Goal: Task Accomplishment & Management: Complete application form

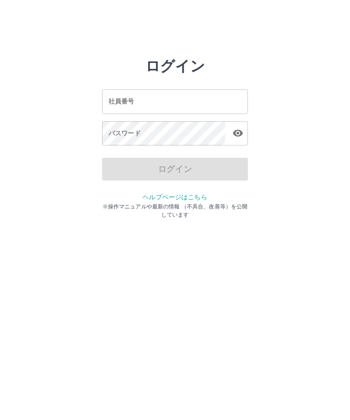
click at [179, 109] on input "社員番号" at bounding box center [175, 101] width 146 height 24
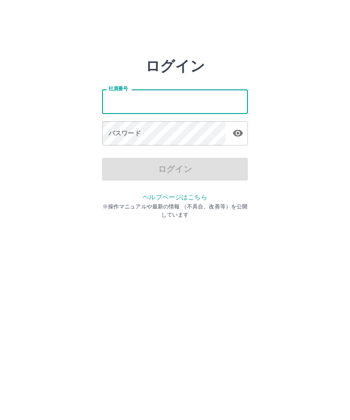
type input "*******"
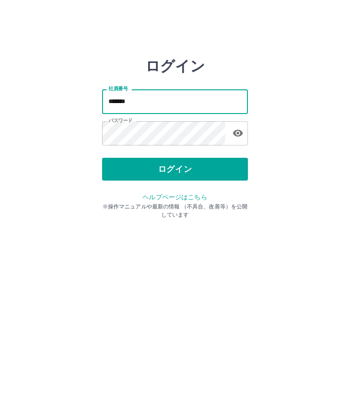
click at [197, 175] on button "ログイン" at bounding box center [175, 169] width 146 height 23
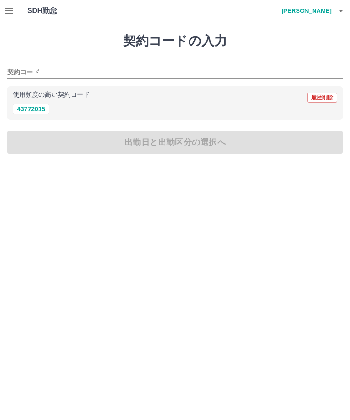
click at [9, 10] on icon "button" at bounding box center [9, 10] width 11 height 11
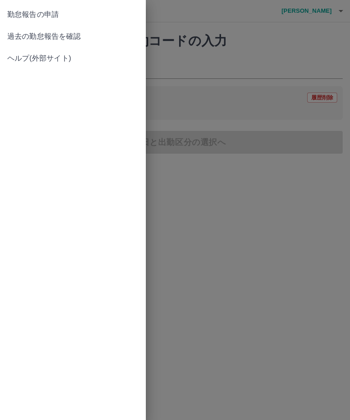
click at [77, 33] on span "過去の勤怠報告を確認" at bounding box center [72, 36] width 131 height 11
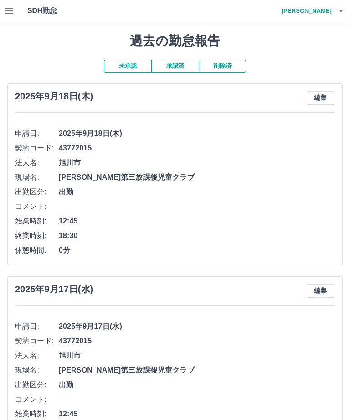
click at [10, 12] on icon "button" at bounding box center [9, 10] width 11 height 11
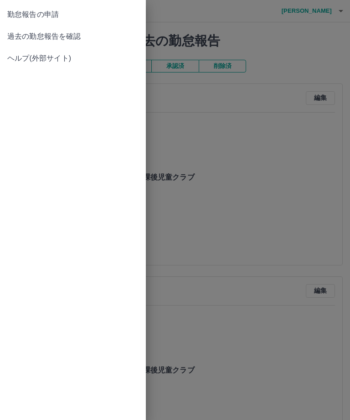
click at [79, 32] on span "過去の勤怠報告を確認" at bounding box center [72, 36] width 131 height 11
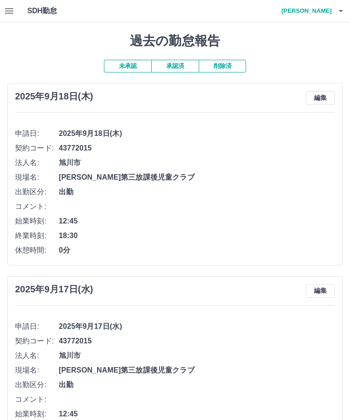
click at [54, 15] on h1 "SDH勤怠" at bounding box center [56, 11] width 59 height 22
click at [54, 21] on h1 "SDH勤怠" at bounding box center [56, 11] width 59 height 22
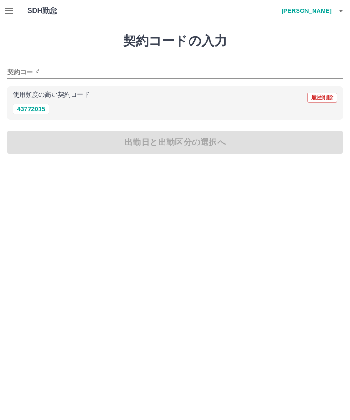
click at [187, 148] on div "契約コードの入力 契約コード 使用頻度の高い契約コード 履歴削除 43772015 出勤日と出勤区分の選択へ" at bounding box center [175, 93] width 350 height 142
click at [116, 67] on input "契約コード" at bounding box center [168, 72] width 322 height 11
click at [81, 72] on input "契約コード" at bounding box center [168, 72] width 322 height 11
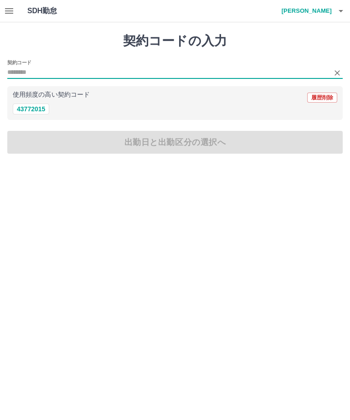
click at [169, 144] on div "契約コードの入力 契約コード 使用頻度の高い契約コード 履歴削除 43772015 出勤日と出勤区分の選択へ" at bounding box center [175, 93] width 350 height 142
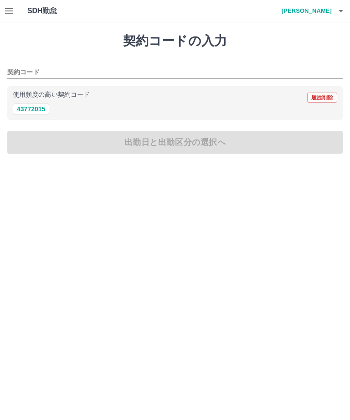
click at [206, 141] on div "契約コードの入力 契約コード 使用頻度の高い契約コード 履歴削除 43772015 出勤日と出勤区分の選択へ" at bounding box center [175, 93] width 350 height 142
click at [175, 149] on div "契約コードの入力 契約コード 使用頻度の高い契約コード 履歴削除 43772015 出勤日と出勤区分の選択へ" at bounding box center [175, 93] width 350 height 142
click at [136, 149] on div "契約コードの入力 契約コード 使用頻度の高い契約コード 履歴削除 43772015 出勤日と出勤区分の選択へ" at bounding box center [175, 93] width 350 height 142
click at [151, 153] on div "契約コードの入力 契約コード 使用頻度の高い契約コード 履歴削除 43772015 出勤日と出勤区分の選択へ" at bounding box center [175, 93] width 350 height 142
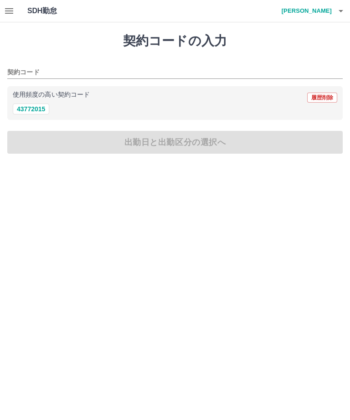
click at [184, 149] on div "契約コードの入力 契約コード 使用頻度の高い契約コード 履歴削除 43772015 出勤日と出勤区分の選択へ" at bounding box center [175, 93] width 350 height 142
click at [183, 149] on div "契約コードの入力 契約コード 使用頻度の高い契約コード 履歴削除 43772015 出勤日と出勤区分の選択へ" at bounding box center [175, 93] width 350 height 142
click at [207, 149] on div "契約コードの入力 契約コード 使用頻度の高い契約コード 履歴削除 43772015 出勤日と出勤区分の選択へ" at bounding box center [175, 93] width 350 height 142
click at [215, 148] on div "契約コードの入力 契約コード 使用頻度の高い契約コード 履歴削除 43772015 出勤日と出勤区分の選択へ" at bounding box center [175, 93] width 350 height 142
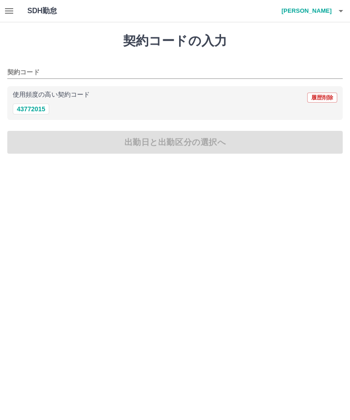
click at [215, 148] on div "契約コードの入力 契約コード 使用頻度の高い契約コード 履歴削除 43772015 出勤日と出勤区分の選択へ" at bounding box center [175, 93] width 350 height 142
click at [218, 154] on div "契約コードの入力 契約コード 使用頻度の高い契約コード 履歴削除 43772015 出勤日と出勤区分の選択へ" at bounding box center [175, 93] width 350 height 142
click at [211, 146] on div "契約コードの入力 契約コード 使用頻度の高い契約コード 履歴削除 43772015 出勤日と出勤区分の選択へ" at bounding box center [175, 93] width 350 height 142
click at [177, 144] on div "契約コードの入力 契約コード 使用頻度の高い契約コード 履歴削除 43772015 出勤日と出勤区分の選択へ" at bounding box center [175, 93] width 350 height 142
click at [139, 142] on div "契約コードの入力 契約コード 使用頻度の高い契約コード 履歴削除 43772015 出勤日と出勤区分の選択へ" at bounding box center [175, 93] width 350 height 142
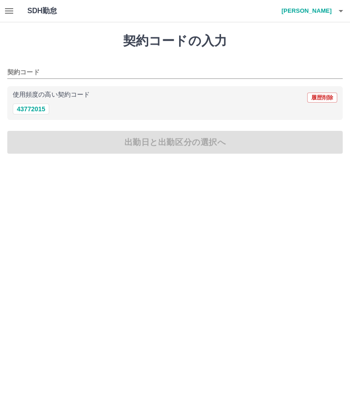
click at [58, 10] on h1 "SDH勤怠" at bounding box center [56, 11] width 59 height 22
click at [44, 10] on h1 "SDH勤怠" at bounding box center [56, 11] width 59 height 22
click at [14, 17] on button "button" at bounding box center [9, 11] width 18 height 22
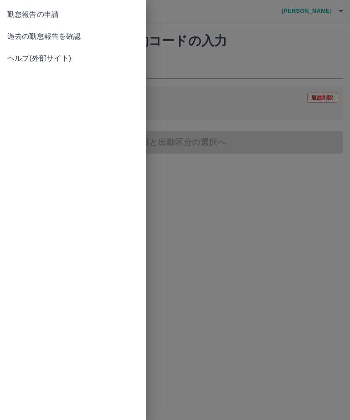
click at [59, 17] on span "勤怠報告の申請" at bounding box center [72, 14] width 131 height 11
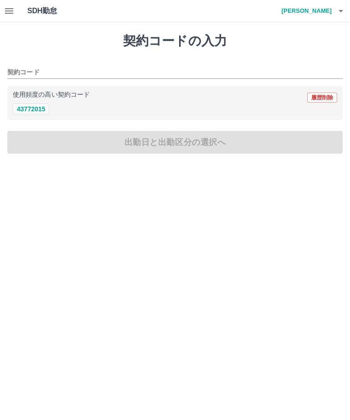
click at [181, 67] on input "契約コード" at bounding box center [168, 72] width 322 height 11
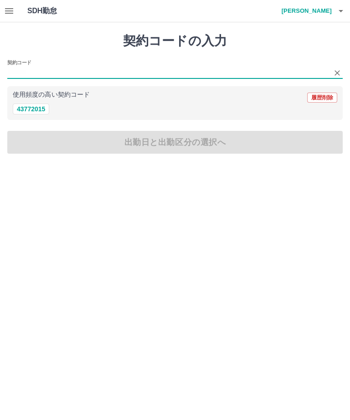
click at [182, 55] on div "契約コードの入力 契約コード 使用頻度の高い契約コード 履歴削除 43772015 出勤日と出勤区分の選択へ" at bounding box center [175, 93] width 350 height 142
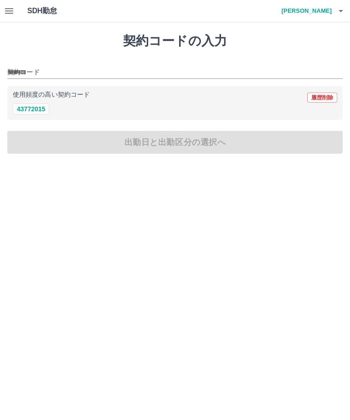
click at [194, 51] on div "契約コードの入力 契約コード 使用頻度の高い契約コード 履歴削除 43772015 出勤日と出勤区分の選択へ" at bounding box center [175, 93] width 350 height 142
click at [192, 137] on div "契約コードの入力 契約コード 使用頻度の高い契約コード 履歴削除 43772015 出勤日と出勤区分の選択へ" at bounding box center [175, 93] width 350 height 142
click at [170, 152] on div "契約コードの入力 契約コード 使用頻度の高い契約コード 履歴削除 43772015 出勤日と出勤区分の選択へ" at bounding box center [175, 93] width 350 height 142
click at [139, 152] on div "契約コードの入力 契約コード 使用頻度の高い契約コード 履歴削除 43772015 出勤日と出勤区分の選択へ" at bounding box center [175, 93] width 350 height 142
click at [163, 151] on div "契約コードの入力 契約コード 使用頻度の高い契約コード 履歴削除 43772015 出勤日と出勤区分の選択へ" at bounding box center [175, 93] width 350 height 142
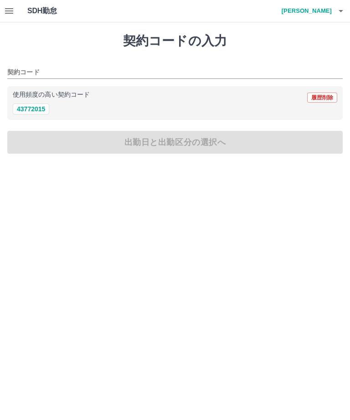
click at [147, 154] on div "契約コードの入力 契約コード 使用頻度の高い契約コード 履歴削除 43772015 出勤日と出勤区分の選択へ" at bounding box center [175, 93] width 350 height 142
click at [154, 150] on div "契約コードの入力 契約コード 使用頻度の高い契約コード 履歴削除 43772015 出勤日と出勤区分の選択へ" at bounding box center [175, 93] width 350 height 142
click at [168, 149] on div "契約コードの入力 契約コード 使用頻度の高い契約コード 履歴削除 43772015 出勤日と出勤区分の選択へ" at bounding box center [175, 93] width 350 height 142
click at [178, 159] on div "契約コードの入力 契約コード 使用頻度の高い契約コード 履歴削除 43772015 出勤日と出勤区分の選択へ" at bounding box center [175, 93] width 350 height 142
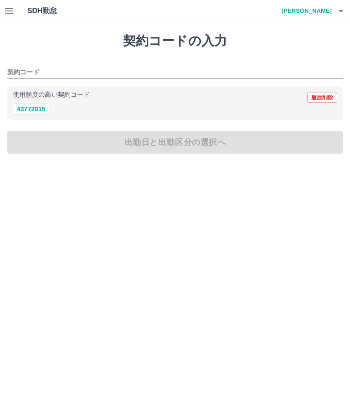
click at [66, 63] on div "契約コード" at bounding box center [174, 69] width 335 height 19
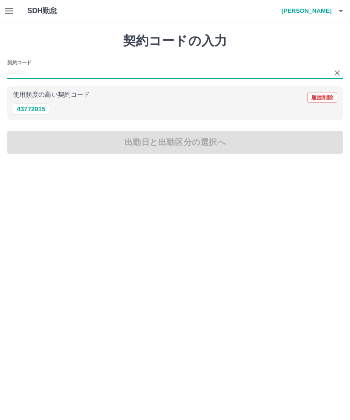
click at [68, 54] on div "契約コードの入力 契約コード 使用頻度の高い契約コード 履歴削除 43772015 出勤日と出勤区分の選択へ" at bounding box center [175, 93] width 350 height 142
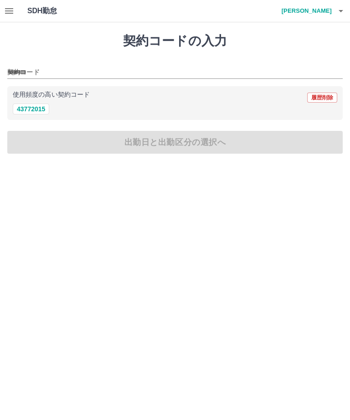
click at [165, 147] on div "契約コードの入力 契約コード 使用頻度の高い契約コード 履歴削除 43772015 出勤日と出勤区分の選択へ" at bounding box center [175, 93] width 350 height 142
click at [107, 67] on input "契約コード" at bounding box center [168, 72] width 322 height 11
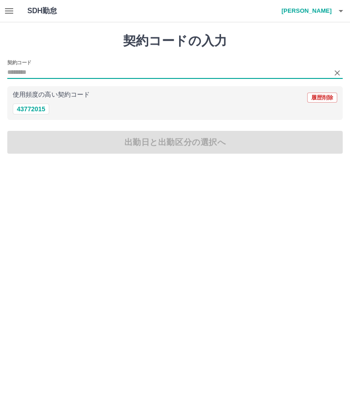
click at [84, 70] on input "契約コード" at bounding box center [168, 72] width 322 height 11
click at [342, 74] on button "Clear" at bounding box center [337, 73] width 13 height 13
click at [62, 115] on div "43772015" at bounding box center [175, 108] width 324 height 11
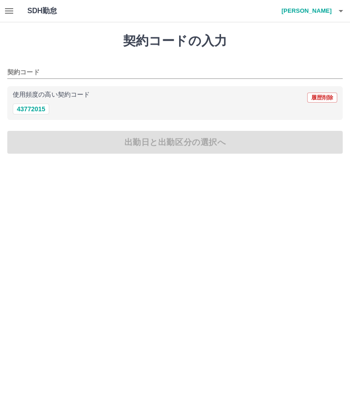
click at [201, 142] on div "契約コードの入力 契約コード 使用頻度の高い契約コード 履歴削除 43772015 出勤日と出勤区分の選択へ" at bounding box center [175, 93] width 350 height 142
click at [110, 72] on input "契約コード" at bounding box center [174, 72] width 335 height 11
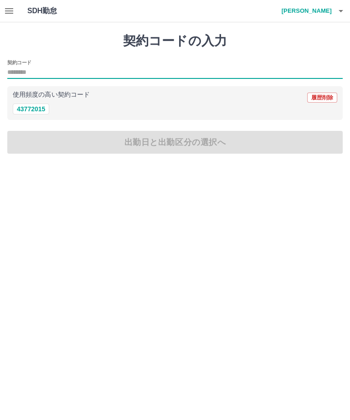
click at [35, 71] on input "契約コード" at bounding box center [174, 72] width 335 height 11
click at [32, 74] on input "契約コード" at bounding box center [174, 72] width 335 height 11
click at [29, 65] on h2 "契約コード" at bounding box center [19, 62] width 24 height 7
click at [29, 67] on input "契約コード" at bounding box center [174, 72] width 335 height 11
click at [42, 72] on input "契約コード" at bounding box center [174, 72] width 335 height 11
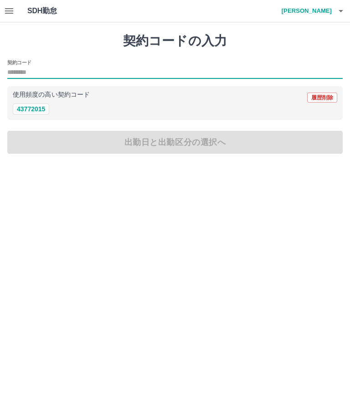
click at [36, 57] on div "契約コードの入力 契約コード 使用頻度の高い契約コード 履歴削除 43772015 出勤日と出勤区分の選択へ" at bounding box center [175, 93] width 350 height 142
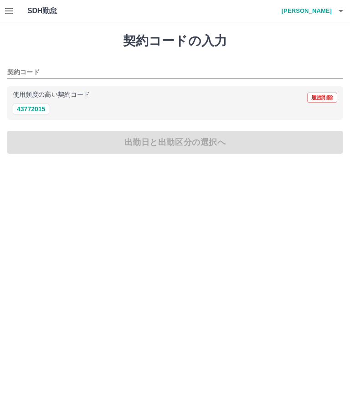
click at [37, 68] on input "契約コード" at bounding box center [174, 72] width 335 height 11
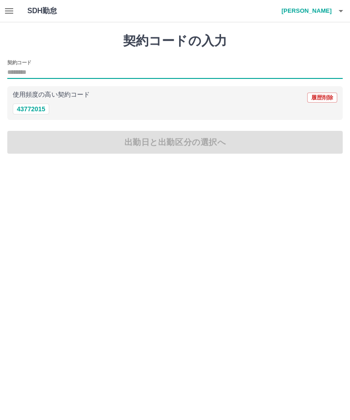
click at [40, 71] on input "契約コード" at bounding box center [174, 72] width 335 height 11
click at [35, 68] on input "契約コード" at bounding box center [174, 72] width 335 height 11
click at [36, 77] on input "契約コード" at bounding box center [174, 72] width 335 height 11
click at [39, 67] on input "契約コード" at bounding box center [174, 72] width 335 height 11
click at [31, 74] on input "契約コード" at bounding box center [174, 72] width 335 height 11
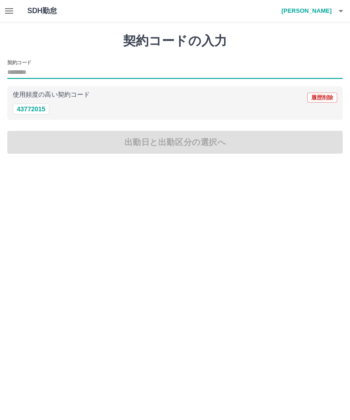
click at [28, 73] on input "契約コード" at bounding box center [174, 72] width 335 height 11
click at [36, 67] on input "契約コード" at bounding box center [174, 72] width 335 height 11
click at [32, 71] on input "契約コード" at bounding box center [174, 72] width 335 height 11
click at [28, 63] on h2 "契約コード" at bounding box center [19, 62] width 24 height 7
click at [28, 67] on input "契約コード" at bounding box center [174, 72] width 335 height 11
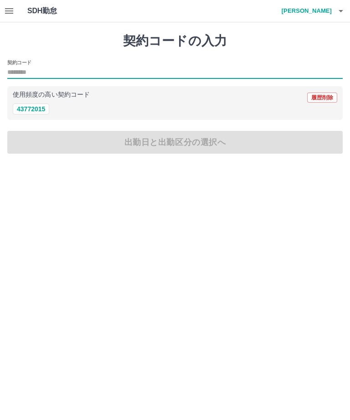
click at [41, 73] on input "契約コード" at bounding box center [174, 72] width 335 height 11
click at [31, 76] on input "契約コード" at bounding box center [174, 72] width 335 height 11
click at [23, 78] on input "契約コード" at bounding box center [174, 72] width 335 height 11
click at [36, 73] on input "契約コード" at bounding box center [174, 72] width 335 height 11
click at [29, 77] on input "契約コード" at bounding box center [174, 72] width 335 height 11
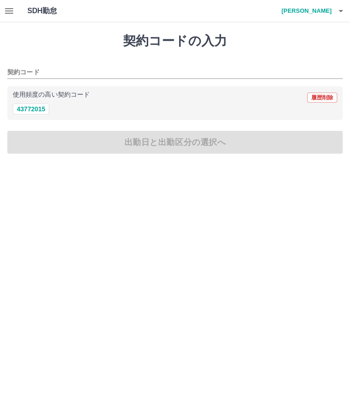
click at [92, 68] on input "契約コード" at bounding box center [168, 72] width 322 height 11
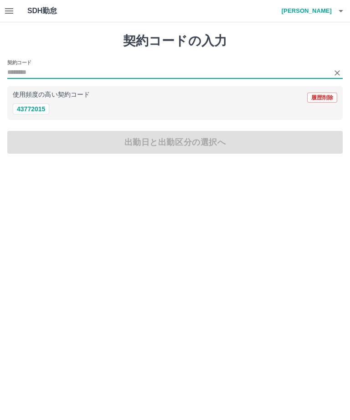
click at [334, 77] on button "Clear" at bounding box center [337, 73] width 13 height 13
click at [32, 71] on input "契約コード" at bounding box center [174, 72] width 335 height 11
click at [31, 77] on input "契約コード" at bounding box center [174, 72] width 335 height 11
click at [57, 63] on div "契約コード" at bounding box center [174, 69] width 335 height 19
click at [28, 77] on input "契約コード" at bounding box center [174, 72] width 335 height 11
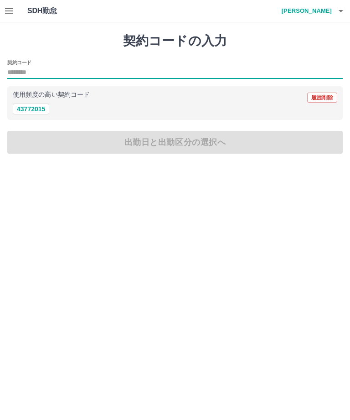
click at [42, 72] on input "契約コード" at bounding box center [174, 72] width 335 height 11
click at [41, 72] on input "契約コード" at bounding box center [174, 72] width 335 height 11
click at [32, 72] on input "契約コード" at bounding box center [174, 72] width 335 height 11
click at [45, 120] on div "使用頻度の高い契約コード 履歴削除 43772015" at bounding box center [174, 103] width 335 height 34
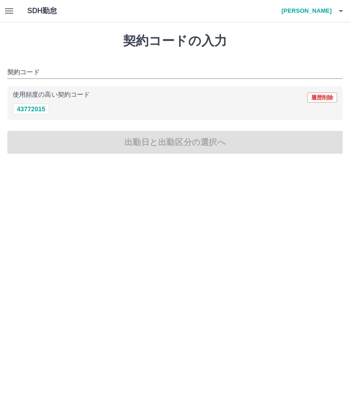
click at [185, 156] on div "契約コードの入力 契約コード 使用頻度の高い契約コード 履歴削除 43772015 出勤日と出勤区分の選択へ" at bounding box center [175, 93] width 350 height 142
click at [197, 151] on div "契約コードの入力 契約コード 使用頻度の高い契約コード 履歴削除 43772015 出勤日と出勤区分の選択へ" at bounding box center [175, 93] width 350 height 142
click at [62, 67] on input "契約コード" at bounding box center [174, 72] width 335 height 11
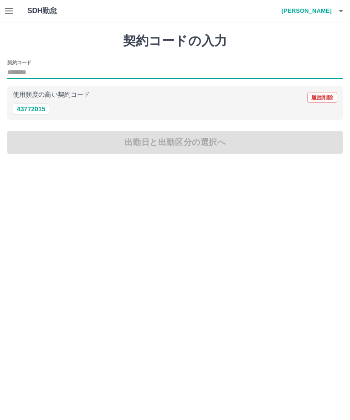
click at [35, 67] on input "契約コード" at bounding box center [174, 72] width 335 height 11
click at [31, 77] on input "契約コード" at bounding box center [174, 72] width 335 height 11
click at [31, 76] on input "契約コード" at bounding box center [174, 72] width 335 height 11
click at [23, 76] on input "契約コード" at bounding box center [174, 72] width 335 height 11
click at [34, 75] on input "契約コード" at bounding box center [174, 72] width 335 height 11
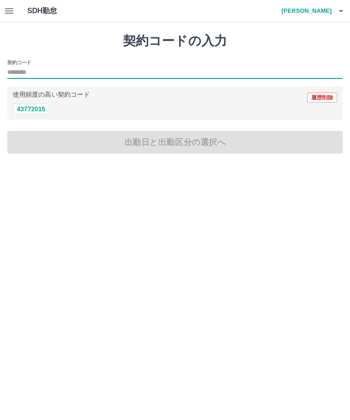
click at [31, 76] on input "契約コード" at bounding box center [174, 72] width 335 height 11
click at [31, 75] on input "契約コード" at bounding box center [174, 72] width 335 height 11
click at [27, 72] on input "契約コード" at bounding box center [174, 72] width 335 height 11
click at [74, 117] on div "使用頻度の高い契約コード 履歴削除 43772015" at bounding box center [174, 103] width 335 height 34
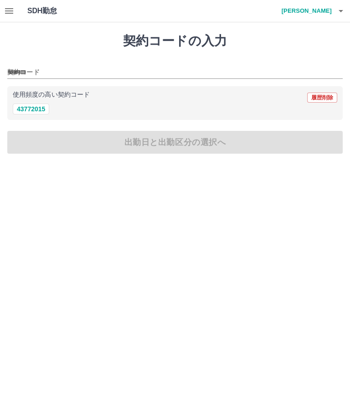
click at [213, 145] on div "契約コードの入力 契約コード 使用頻度の高い契約コード 履歴削除 43772015 出勤日と出勤区分の選択へ" at bounding box center [175, 93] width 350 height 142
click at [171, 154] on div "契約コードの入力 契約コード 使用頻度の高い契約コード 履歴削除 43772015 出勤日と出勤区分の選択へ" at bounding box center [175, 93] width 350 height 142
click at [175, 147] on div "契約コードの入力 契約コード 使用頻度の高い契約コード 履歴削除 43772015 出勤日と出勤区分の選択へ" at bounding box center [175, 93] width 350 height 142
click at [180, 149] on div "契約コードの入力 契約コード 使用頻度の高い契約コード 履歴削除 43772015 出勤日と出勤区分の選択へ" at bounding box center [175, 93] width 350 height 142
click at [174, 147] on div "契約コードの入力 契約コード 使用頻度の高い契約コード 履歴削除 43772015 出勤日と出勤区分の選択へ" at bounding box center [175, 93] width 350 height 142
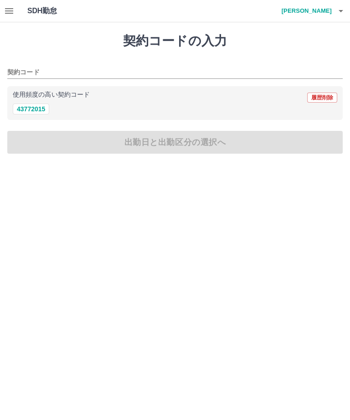
click at [170, 148] on div "契約コードの入力 契約コード 使用頻度の高い契約コード 履歴削除 43772015 出勤日と出勤区分の選択へ" at bounding box center [175, 93] width 350 height 142
click at [171, 151] on div "契約コードの入力 契約コード 使用頻度の高い契約コード 履歴削除 43772015 出勤日と出勤区分の選択へ" at bounding box center [175, 93] width 350 height 142
click at [164, 157] on div "契約コードの入力 契約コード 使用頻度の高い契約コード 履歴削除 43772015 出勤日と出勤区分の選択へ" at bounding box center [175, 93] width 350 height 142
click at [59, 112] on div "43772015" at bounding box center [175, 108] width 324 height 11
click at [48, 110] on button "43772015" at bounding box center [31, 108] width 36 height 11
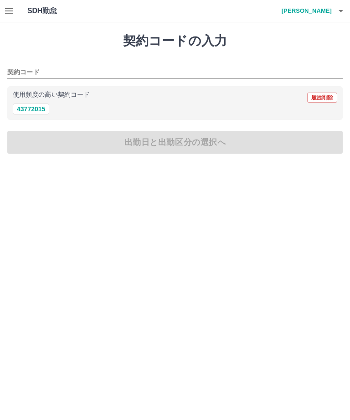
type input "********"
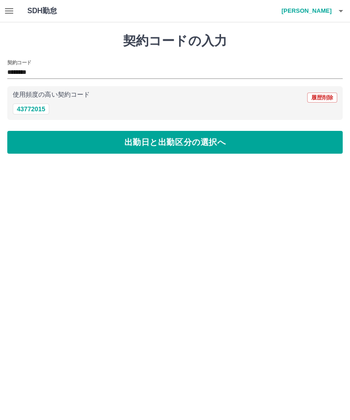
click at [190, 140] on button "出勤日と出勤区分の選択へ" at bounding box center [174, 142] width 335 height 23
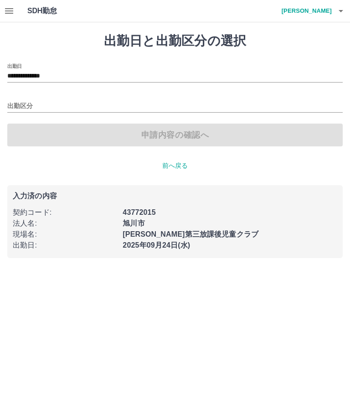
click at [202, 134] on div "申請内容の確認へ" at bounding box center [174, 135] width 335 height 23
click at [80, 101] on input "出勤区分" at bounding box center [174, 106] width 335 height 11
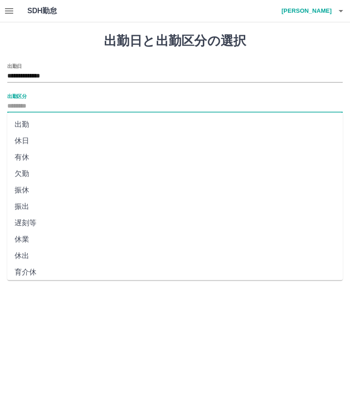
click at [64, 73] on input "**********" at bounding box center [174, 76] width 335 height 11
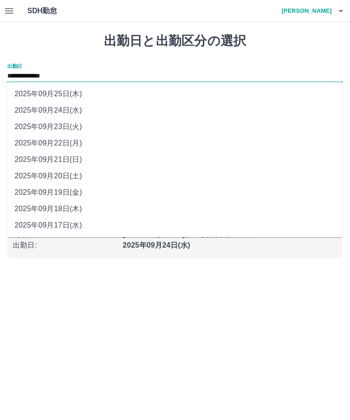
click at [90, 192] on li "2025年09月19日(金)" at bounding box center [174, 192] width 335 height 16
type input "**********"
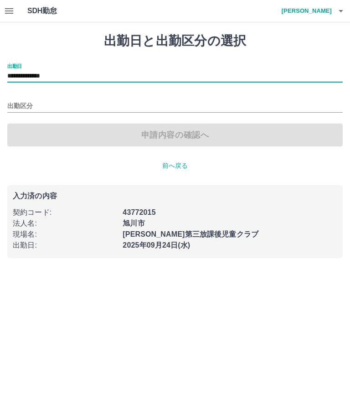
click at [72, 103] on input "出勤区分" at bounding box center [174, 106] width 335 height 11
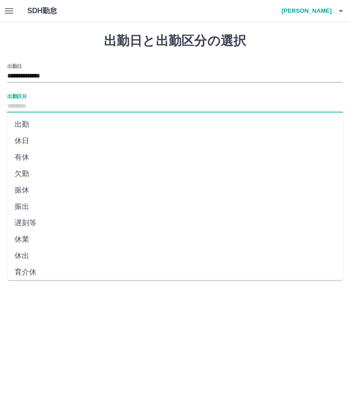
click at [57, 129] on li "出勤" at bounding box center [174, 124] width 335 height 16
type input "**"
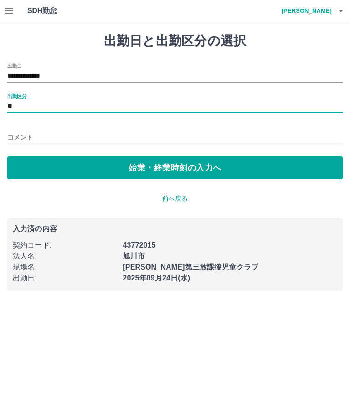
click at [175, 168] on button "始業・終業時刻の入力へ" at bounding box center [174, 167] width 335 height 23
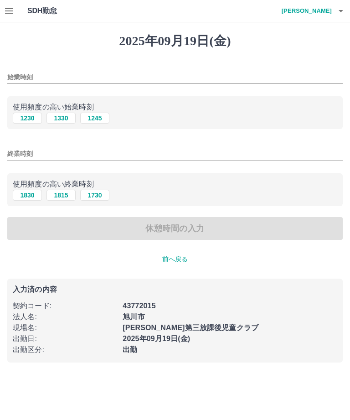
click at [97, 119] on button "1245" at bounding box center [94, 118] width 29 height 11
type input "****"
click at [73, 155] on input "終業時刻" at bounding box center [174, 153] width 335 height 13
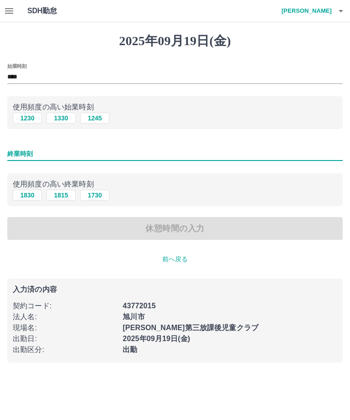
click at [33, 197] on button "1830" at bounding box center [27, 195] width 29 height 11
type input "****"
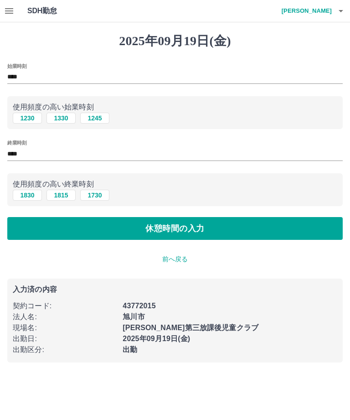
click at [172, 235] on button "休憩時間の入力" at bounding box center [174, 228] width 335 height 23
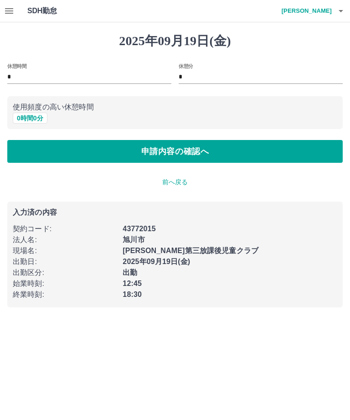
click at [188, 155] on button "申請内容の確認へ" at bounding box center [174, 151] width 335 height 23
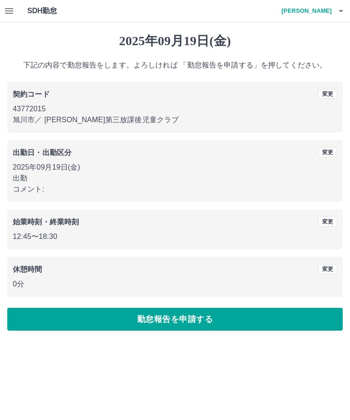
click at [177, 322] on button "勤怠報告を申請する" at bounding box center [174, 319] width 335 height 23
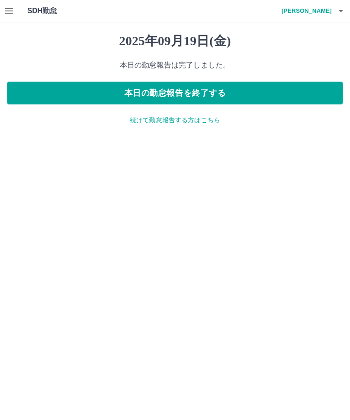
click at [174, 98] on button "本日の勤怠報告を終了する" at bounding box center [174, 93] width 335 height 23
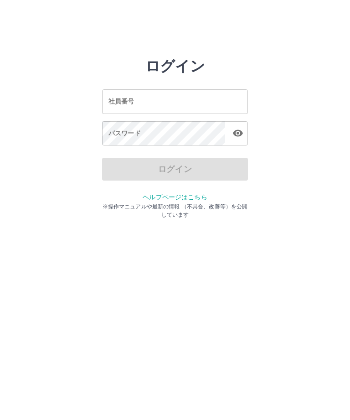
click at [177, 102] on input "社員番号" at bounding box center [175, 101] width 146 height 24
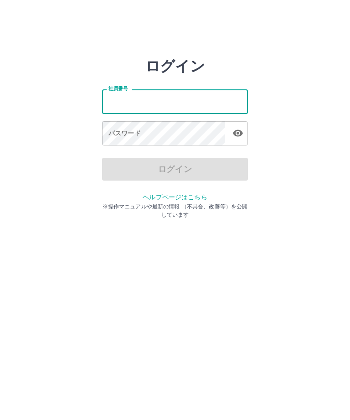
type input "*******"
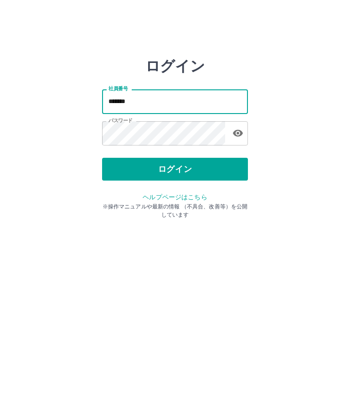
click at [185, 168] on button "ログイン" at bounding box center [175, 169] width 146 height 23
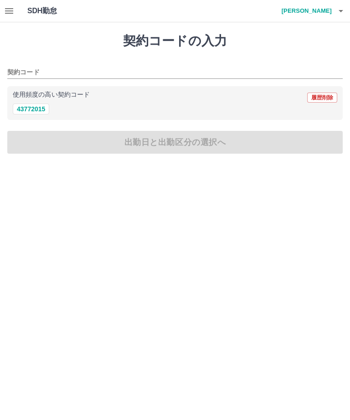
click at [180, 147] on div "契約コードの入力 契約コード 使用頻度の高い契約コード 履歴削除 43772015 出勤日と出勤区分の選択へ" at bounding box center [175, 93] width 350 height 142
click at [65, 117] on div "使用頻度の高い契約コード 履歴削除 43772015" at bounding box center [174, 103] width 335 height 34
click at [149, 148] on div "契約コードの入力 契約コード 使用頻度の高い契約コード 履歴削除 43772015 出勤日と出勤区分の選択へ" at bounding box center [175, 93] width 350 height 142
click at [162, 151] on div "契約コードの入力 契約コード 使用頻度の高い契約コード 履歴削除 43772015 出勤日と出勤区分の選択へ" at bounding box center [175, 93] width 350 height 142
click at [151, 151] on div "契約コードの入力 契約コード 使用頻度の高い契約コード 履歴削除 43772015 出勤日と出勤区分の選択へ" at bounding box center [175, 93] width 350 height 142
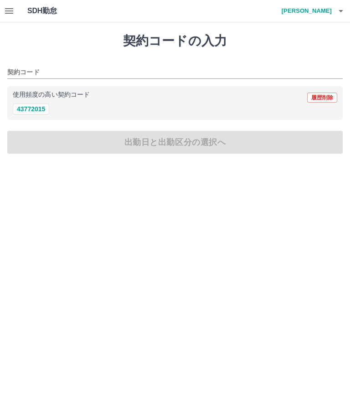
click at [123, 139] on div "契約コードの入力 契約コード 使用頻度の高い契約コード 履歴削除 43772015 出勤日と出勤区分の選択へ" at bounding box center [175, 93] width 350 height 142
click at [74, 147] on div "契約コードの入力 契約コード 使用頻度の高い契約コード 履歴削除 43772015 出勤日と出勤区分の選択へ" at bounding box center [175, 93] width 350 height 142
click at [49, 147] on div "契約コードの入力 契約コード 使用頻度の高い契約コード 履歴削除 43772015 出勤日と出勤区分の選択へ" at bounding box center [175, 93] width 350 height 142
click at [48, 150] on div "契約コードの入力 契約コード 使用頻度の高い契約コード 履歴削除 43772015 出勤日と出勤区分の選択へ" at bounding box center [175, 93] width 350 height 142
click at [84, 149] on div "契約コードの入力 契約コード 使用頻度の高い契約コード 履歴削除 43772015 出勤日と出勤区分の選択へ" at bounding box center [175, 93] width 350 height 142
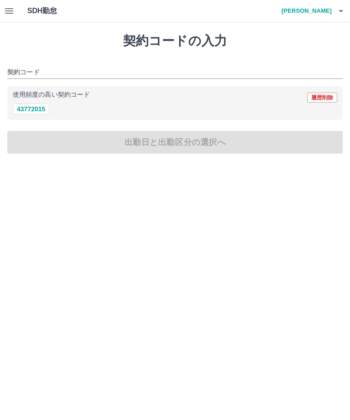
click at [41, 114] on button "43772015" at bounding box center [31, 108] width 36 height 11
type input "********"
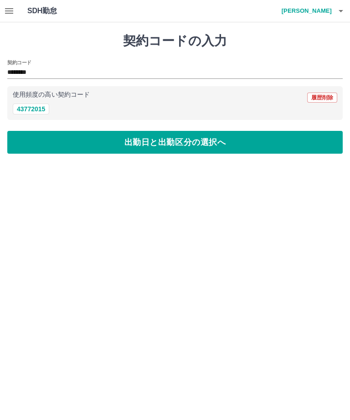
click at [175, 145] on button "出勤日と出勤区分の選択へ" at bounding box center [174, 142] width 335 height 23
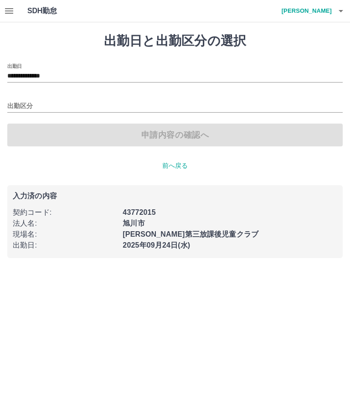
click at [195, 136] on div "申請内容の確認へ" at bounding box center [174, 135] width 335 height 23
click at [165, 140] on div "申請内容の確認へ" at bounding box center [174, 135] width 335 height 23
click at [125, 136] on div "申請内容の確認へ" at bounding box center [174, 135] width 335 height 23
click at [86, 139] on div "申請内容の確認へ" at bounding box center [174, 135] width 335 height 23
click at [55, 77] on input "**********" at bounding box center [174, 76] width 335 height 11
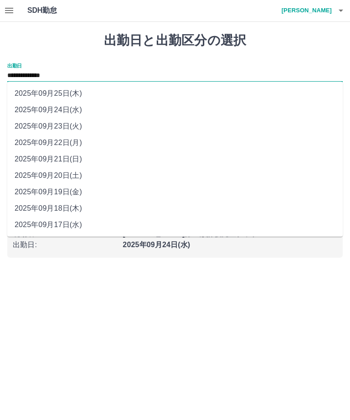
click at [87, 145] on li "2025年09月22日(月)" at bounding box center [174, 143] width 335 height 16
type input "**********"
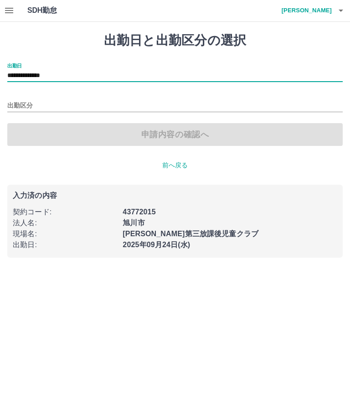
click at [62, 111] on input "出勤区分" at bounding box center [174, 106] width 335 height 11
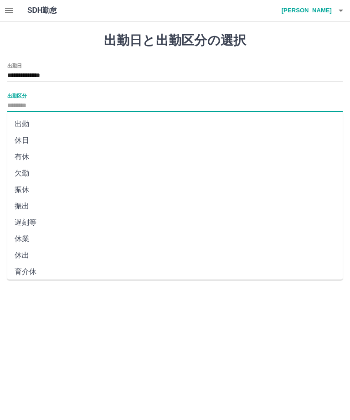
click at [32, 160] on li "有休" at bounding box center [174, 157] width 335 height 16
type input "**"
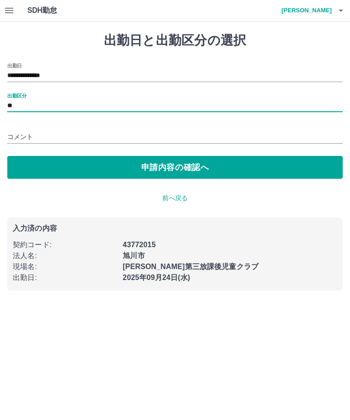
click at [185, 170] on button "申請内容の確認へ" at bounding box center [174, 167] width 335 height 23
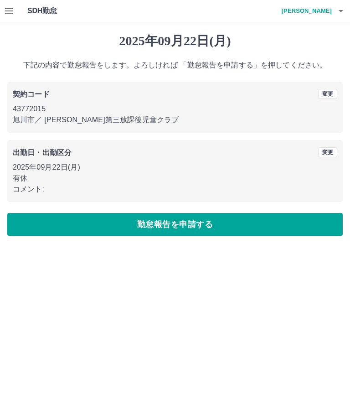
click at [198, 229] on button "勤怠報告を申請する" at bounding box center [174, 224] width 335 height 23
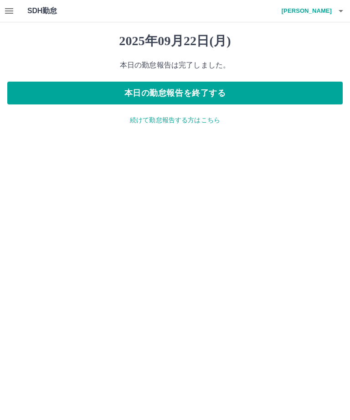
click at [197, 92] on button "本日の勤怠報告を終了する" at bounding box center [174, 93] width 335 height 23
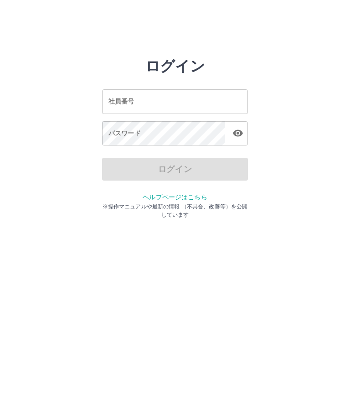
click at [339, 203] on html "ログイン 社員番号 社員番号 パスワード パスワード ログイン ヘルプページはこちら ※操作マニュアルや最新の情報 （不具合、改善等）を公開しています" at bounding box center [175, 101] width 350 height 203
click at [182, 101] on input "社員番号" at bounding box center [175, 101] width 146 height 24
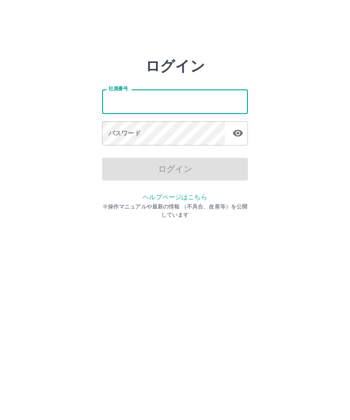
type input "*******"
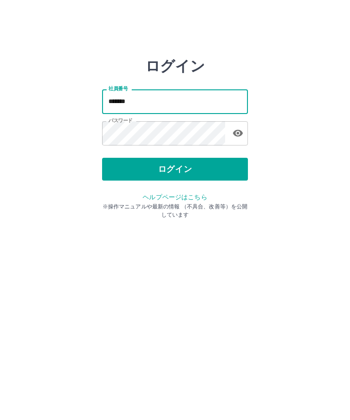
click at [190, 172] on button "ログイン" at bounding box center [175, 169] width 146 height 23
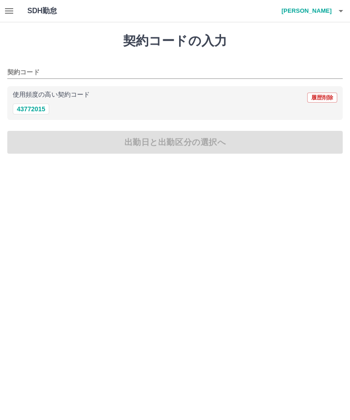
click at [48, 113] on button "43772015" at bounding box center [31, 108] width 36 height 11
type input "********"
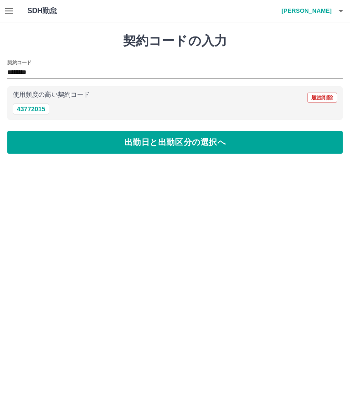
click at [183, 152] on button "出勤日と出勤区分の選択へ" at bounding box center [174, 142] width 335 height 23
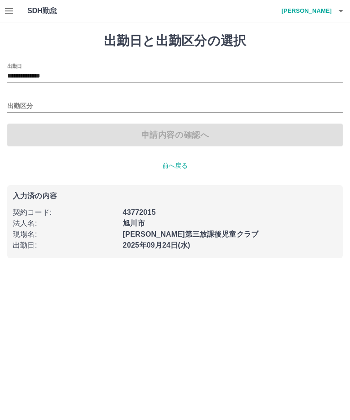
click at [91, 101] on input "出勤区分" at bounding box center [174, 106] width 335 height 11
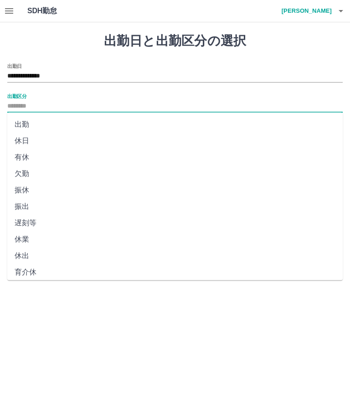
click at [53, 76] on input "**********" at bounding box center [174, 76] width 335 height 11
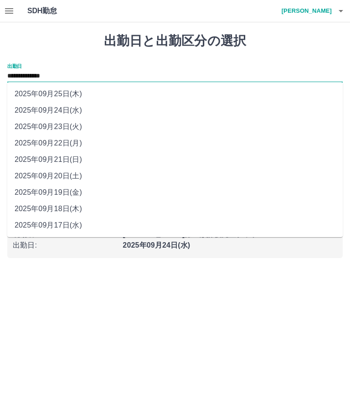
click at [68, 131] on li "2025年09月23日(火)" at bounding box center [174, 126] width 335 height 16
type input "**********"
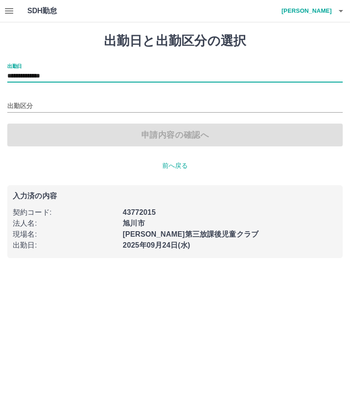
click at [74, 106] on input "出勤区分" at bounding box center [174, 106] width 335 height 11
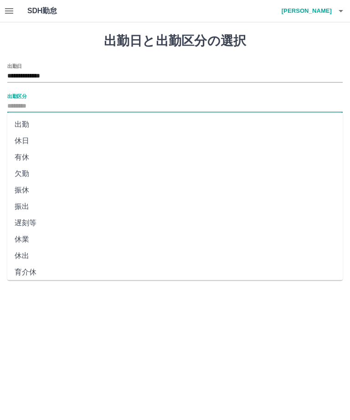
click at [30, 140] on li "休日" at bounding box center [174, 141] width 335 height 16
type input "**"
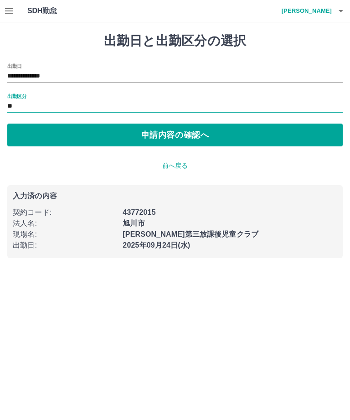
click at [163, 144] on button "申請内容の確認へ" at bounding box center [174, 135] width 335 height 23
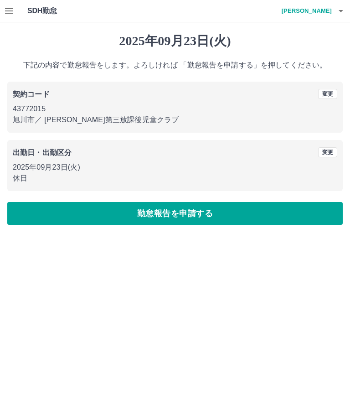
click at [185, 221] on button "勤怠報告を申請する" at bounding box center [174, 213] width 335 height 23
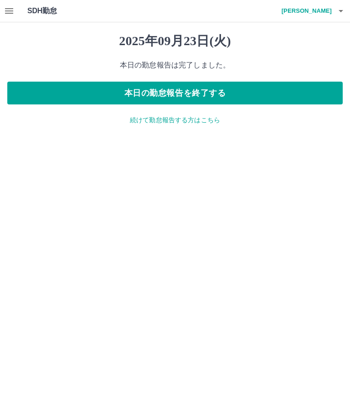
click at [210, 88] on button "本日の勤怠報告を終了する" at bounding box center [174, 93] width 335 height 23
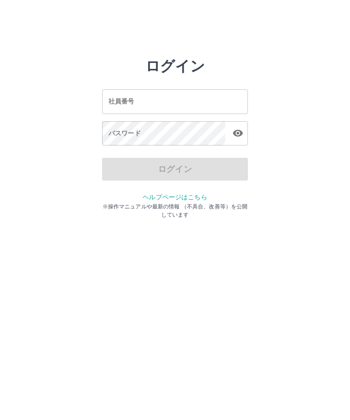
click at [176, 113] on input "社員番号" at bounding box center [175, 101] width 146 height 24
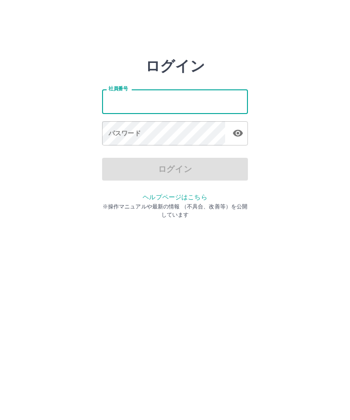
type input "*******"
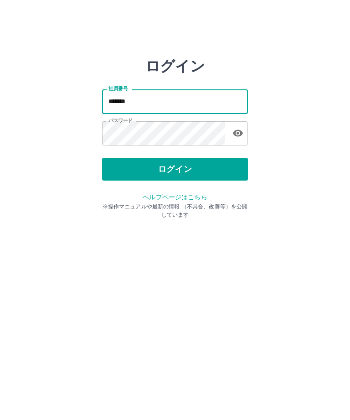
click at [185, 165] on button "ログイン" at bounding box center [175, 169] width 146 height 23
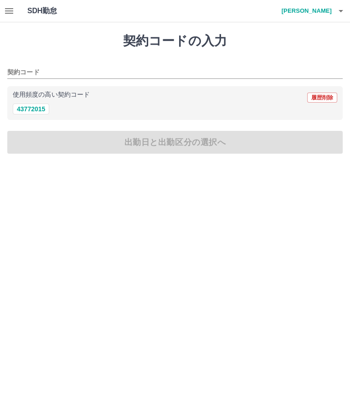
click at [12, 13] on icon "button" at bounding box center [9, 10] width 8 height 5
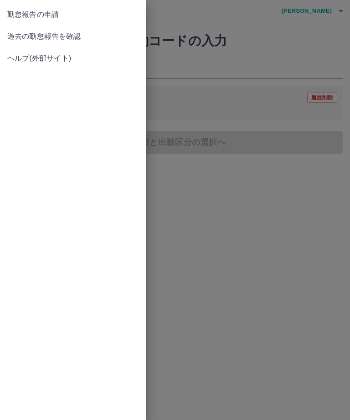
click at [70, 41] on span "過去の勤怠報告を確認" at bounding box center [72, 36] width 131 height 11
